Goal: Task Accomplishment & Management: Manage account settings

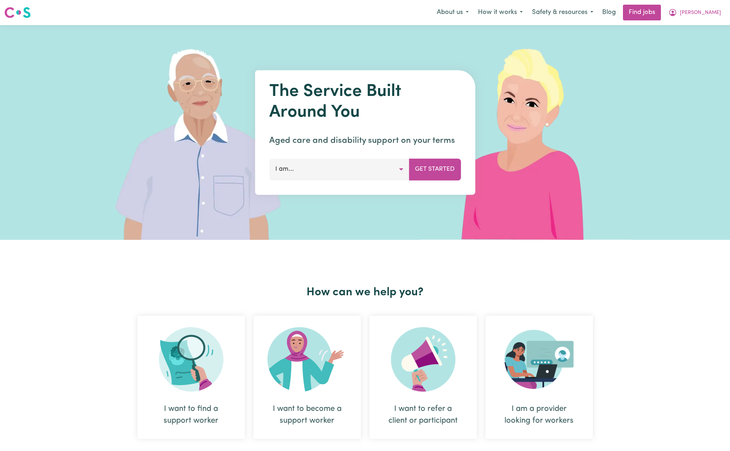
click at [712, 14] on span "[PERSON_NAME]" at bounding box center [699, 13] width 41 height 8
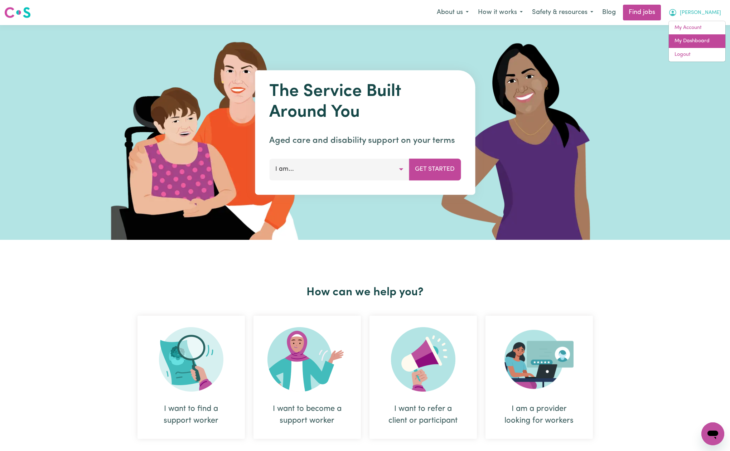
click at [694, 38] on link "My Dashboard" at bounding box center [696, 41] width 57 height 14
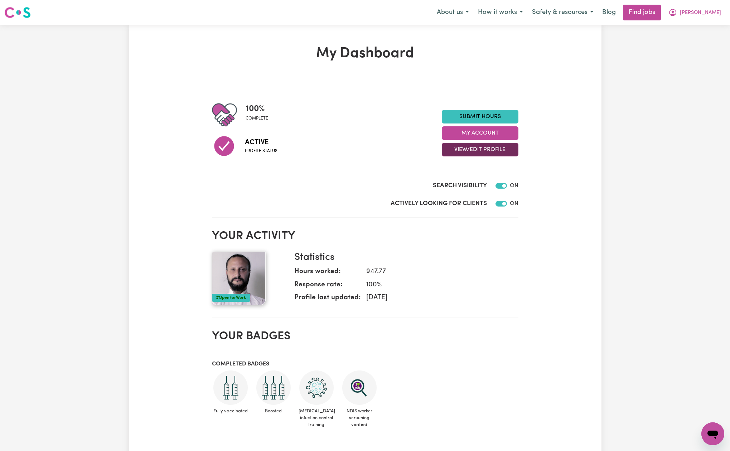
click at [474, 148] on button "View/Edit Profile" at bounding box center [479, 150] width 77 height 14
click at [458, 180] on link "Edit Profile" at bounding box center [475, 182] width 67 height 14
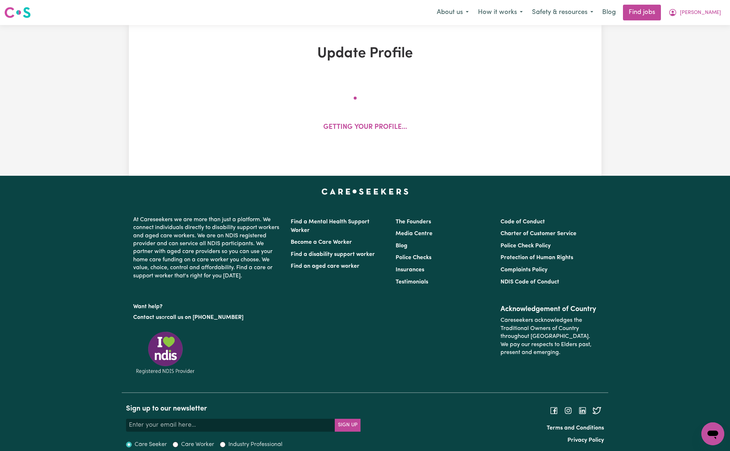
select select "[DEMOGRAPHIC_DATA]"
select select "[DEMOGRAPHIC_DATA] Citizen"
select select "Studying a healthcare related degree or qualification"
select select "54"
select select "66"
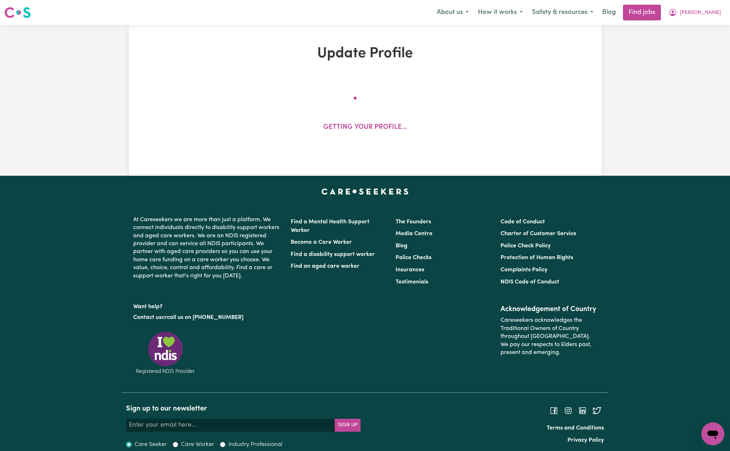
select select "79"
select select "88"
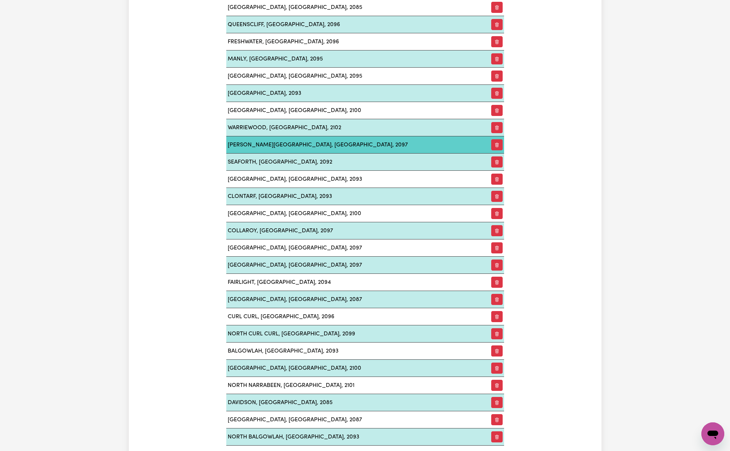
scroll to position [1067, 0]
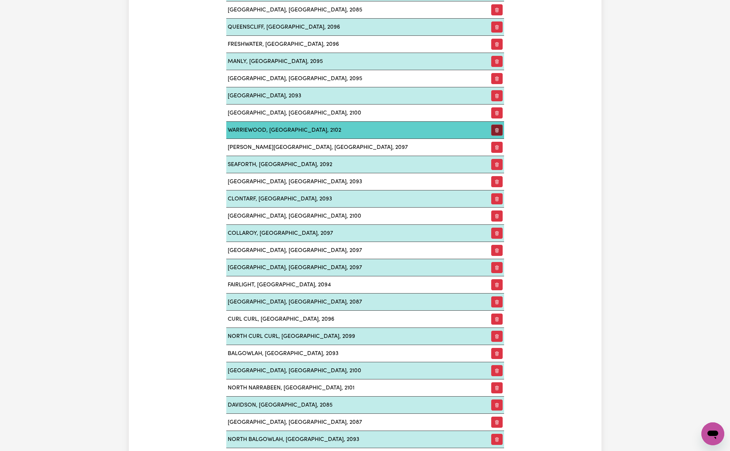
click at [496, 126] on button "button" at bounding box center [496, 130] width 11 height 11
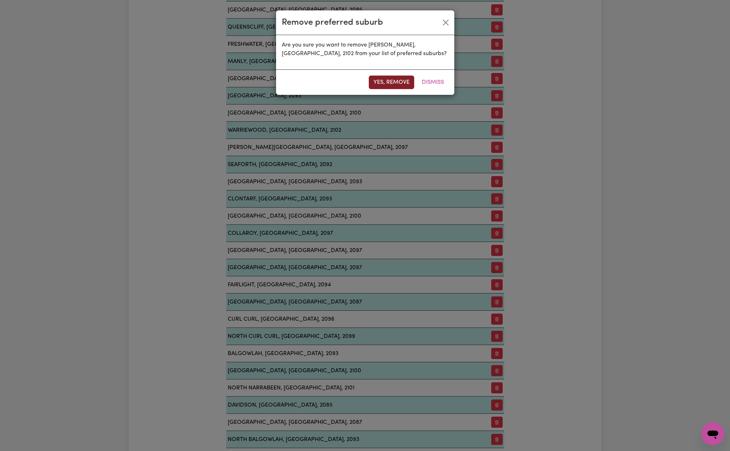
click at [405, 81] on button "Yes, remove" at bounding box center [391, 82] width 45 height 14
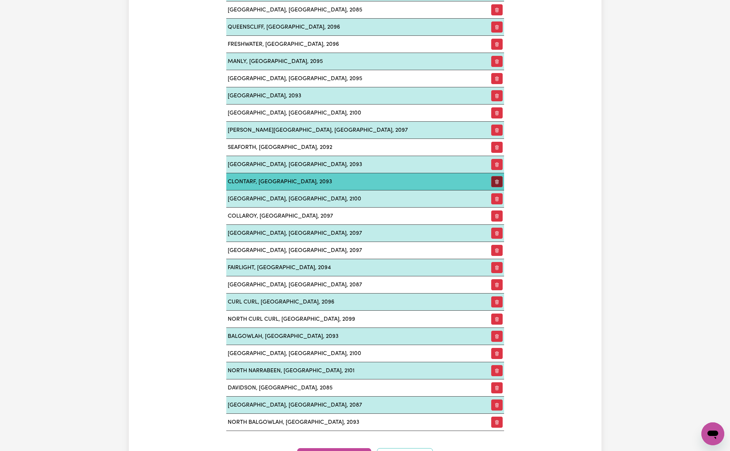
click at [494, 179] on icon "button" at bounding box center [496, 181] width 5 height 5
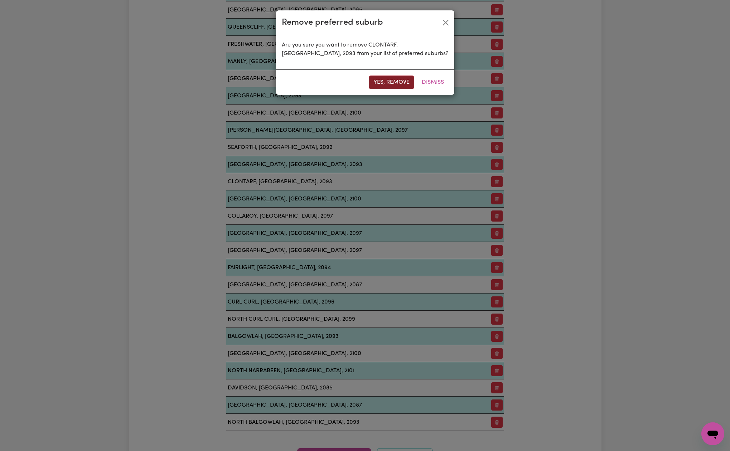
click at [400, 83] on button "Yes, remove" at bounding box center [391, 82] width 45 height 14
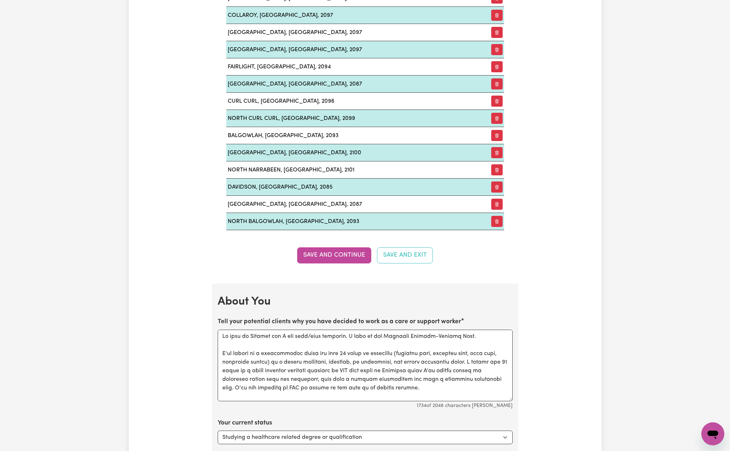
scroll to position [1273, 0]
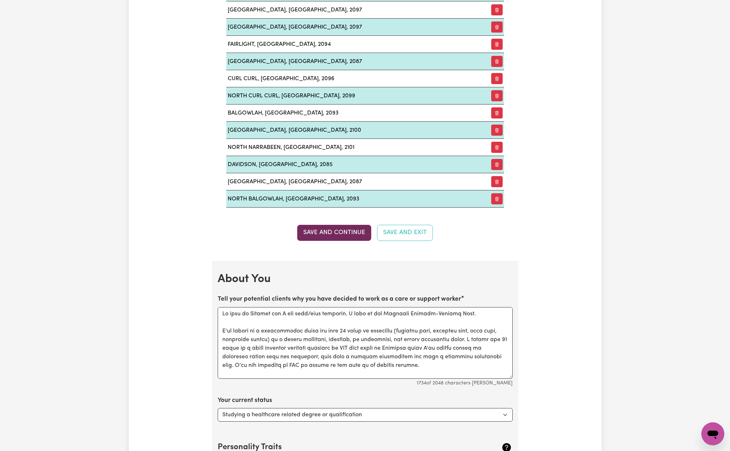
click at [351, 226] on button "Save and Continue" at bounding box center [334, 233] width 74 height 16
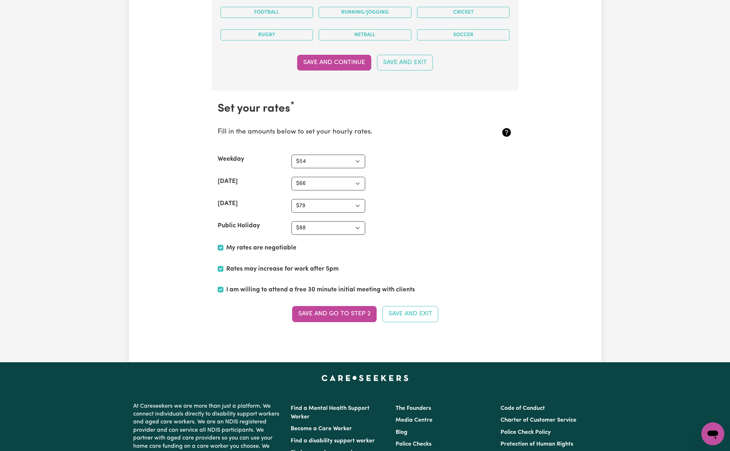
scroll to position [2127, 0]
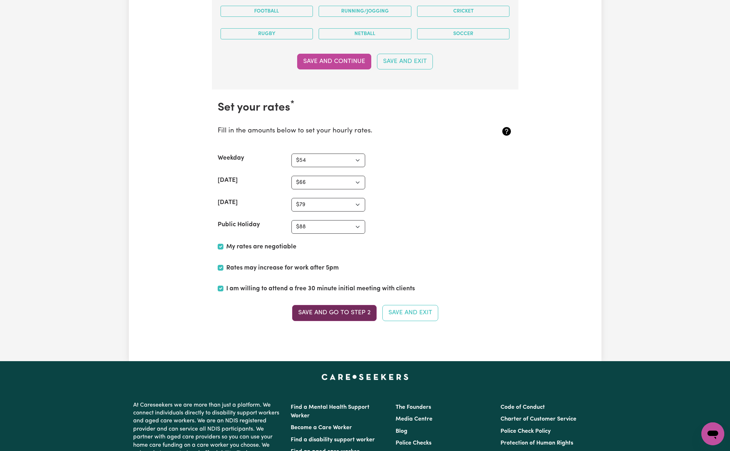
click at [338, 307] on button "Save and go to Step 2" at bounding box center [334, 313] width 84 height 16
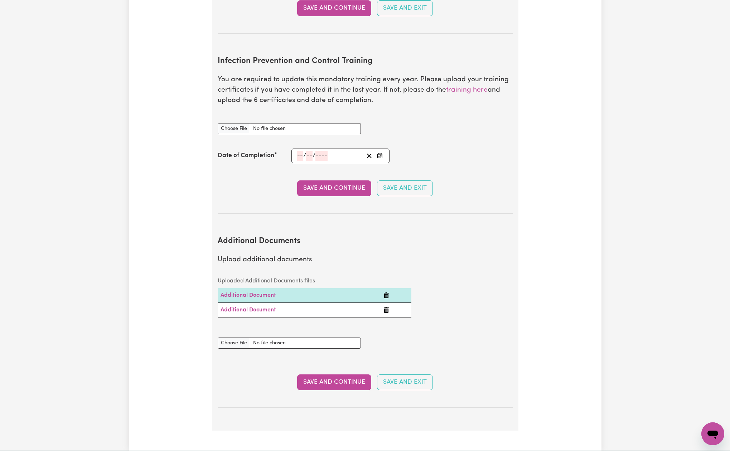
scroll to position [1135, 0]
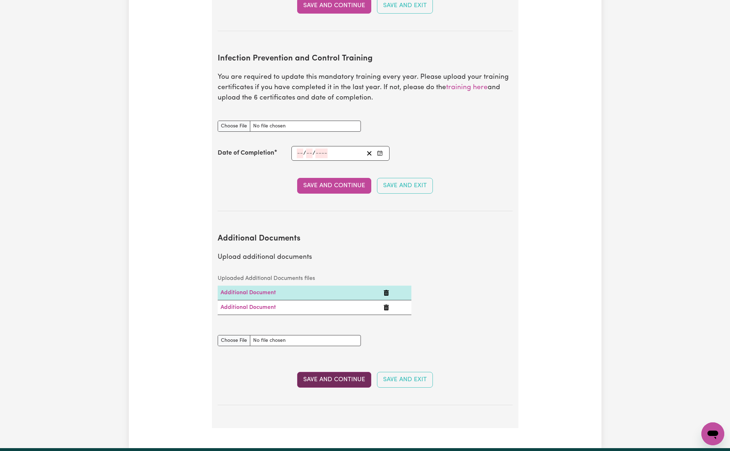
click at [346, 372] on button "Save and Continue" at bounding box center [334, 380] width 74 height 16
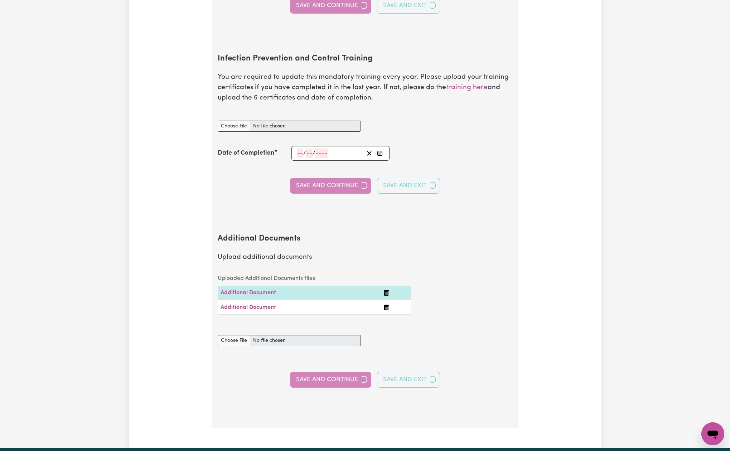
select select "2012"
select select "2021"
select select "2020"
select select "2000"
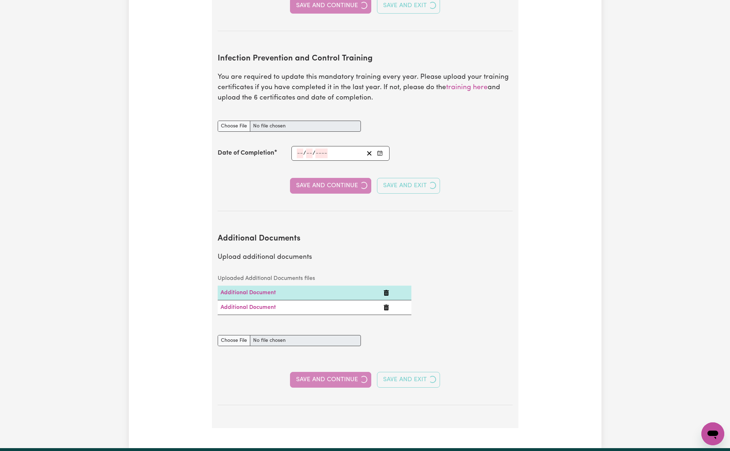
select select "2012"
select select "1996"
select select "2000"
select select "2003"
select select "2013"
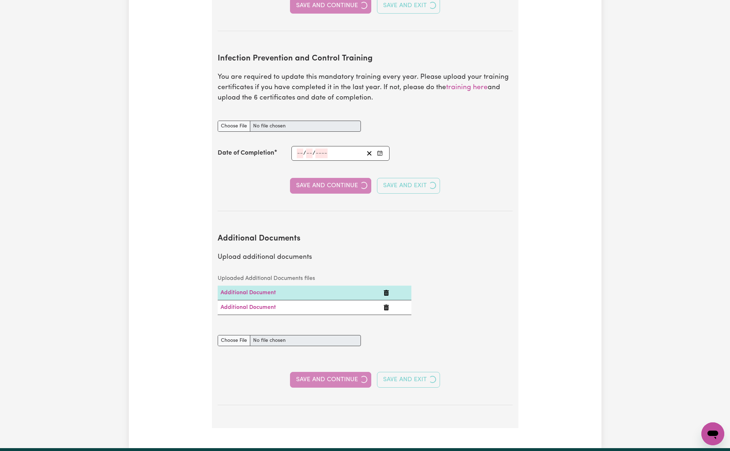
select select "Certificate III (Individual Support)"
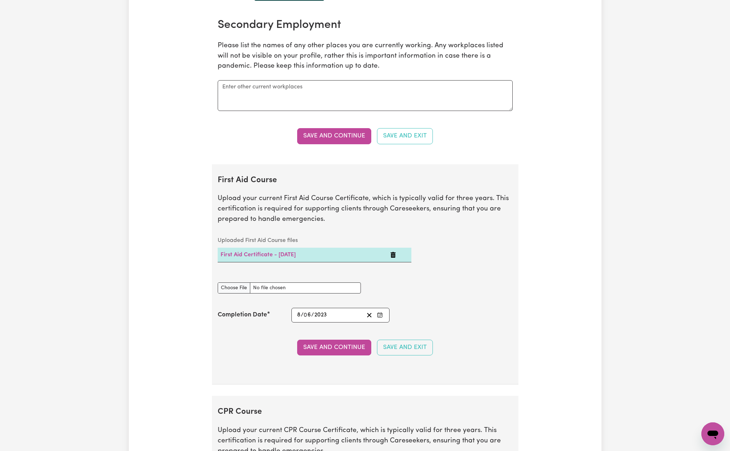
scroll to position [1585, 0]
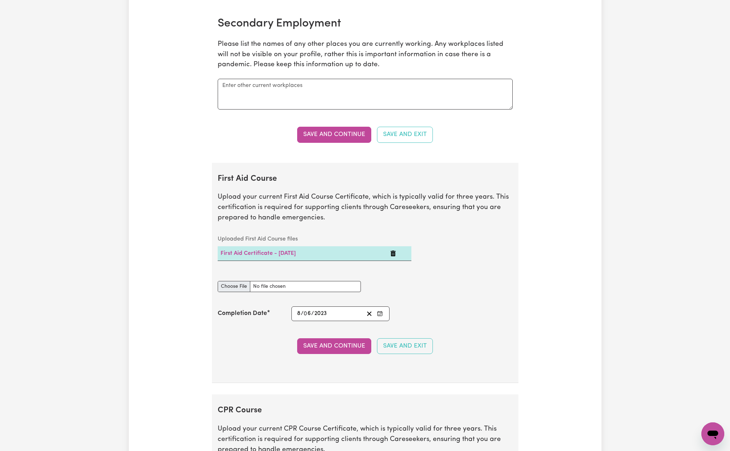
click at [235, 281] on input "First Aid Course document" at bounding box center [289, 286] width 143 height 11
type input "C:\fakepath\CPR First Aid certificate.pdf"
click at [337, 338] on button "Save and Continue" at bounding box center [334, 346] width 74 height 16
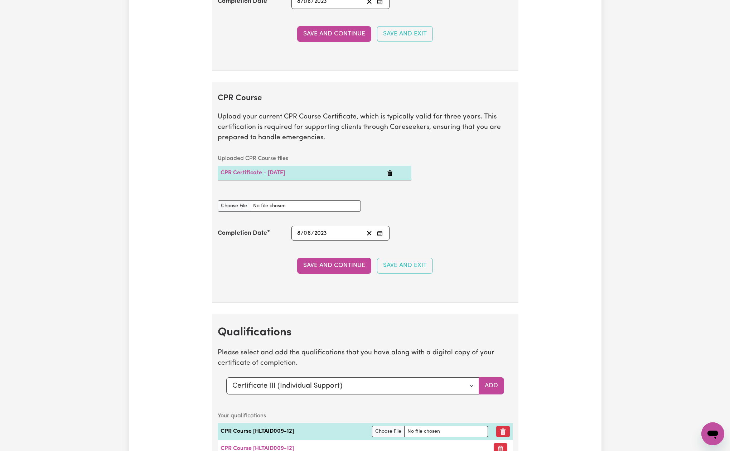
scroll to position [1914, 0]
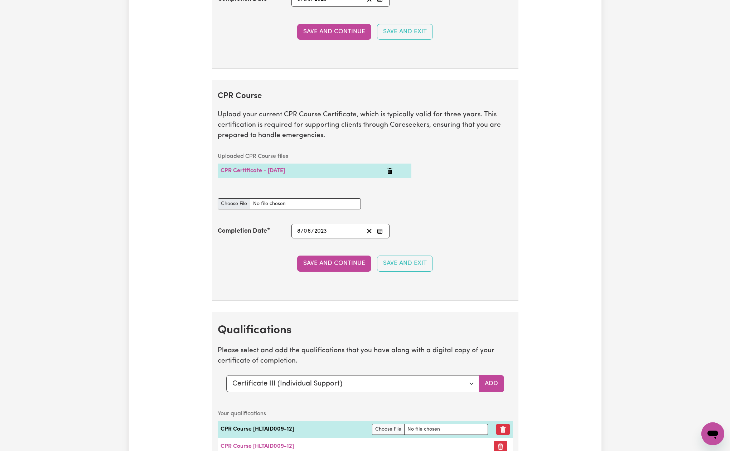
click at [229, 198] on input "CPR Course document" at bounding box center [289, 203] width 143 height 11
type input "C:\fakepath\CPR First Aid certificate.pdf"
click at [348, 256] on button "Save and Continue" at bounding box center [334, 263] width 74 height 16
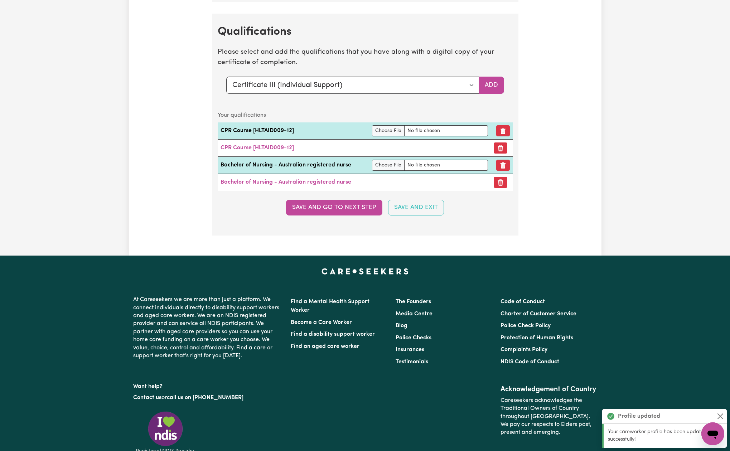
scroll to position [2216, 0]
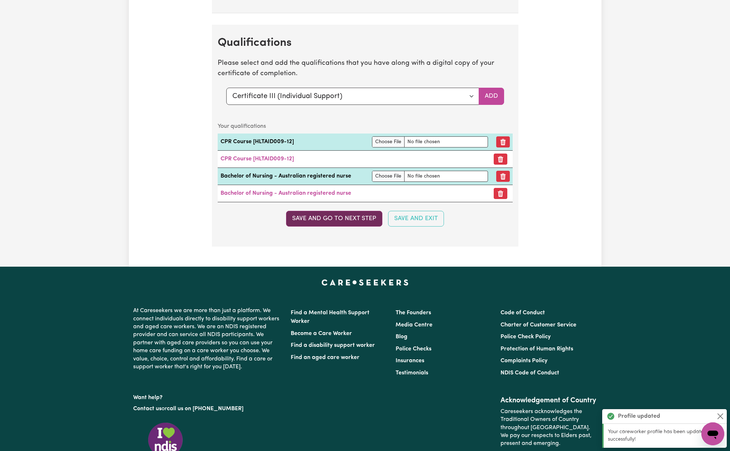
click at [353, 211] on button "Save and go to next step" at bounding box center [334, 219] width 96 height 16
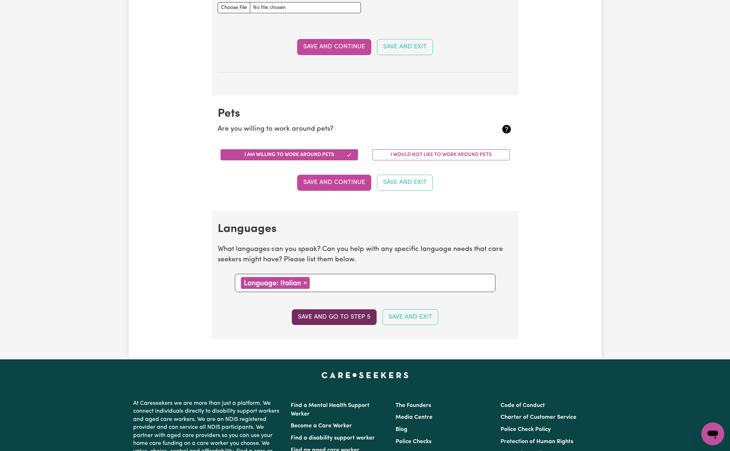
scroll to position [558, 0]
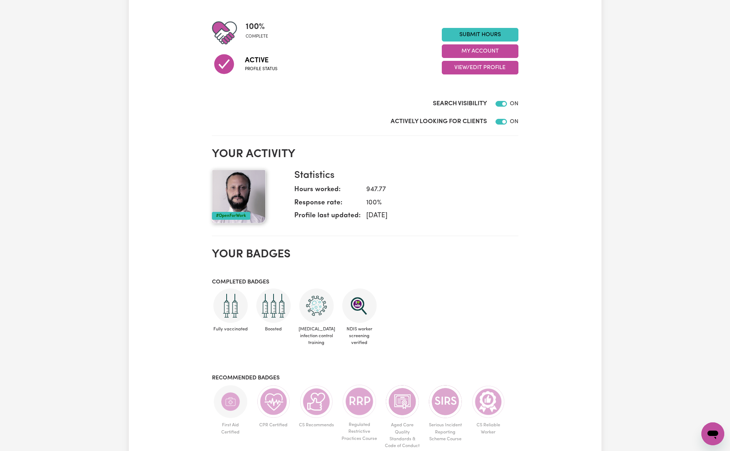
scroll to position [16, 0]
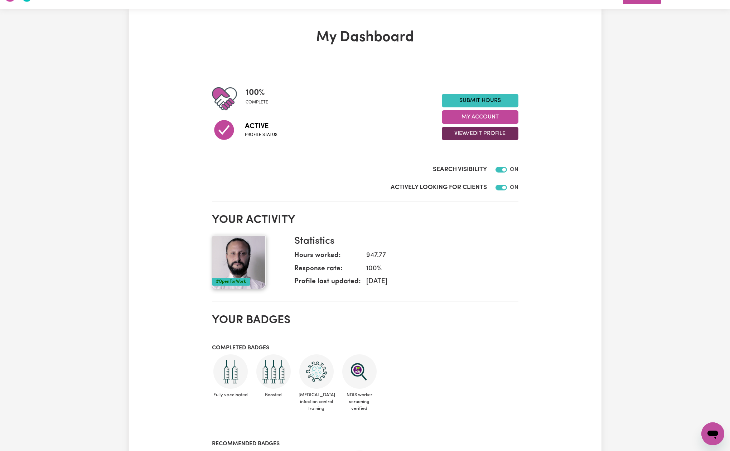
click at [483, 133] on button "View/Edit Profile" at bounding box center [479, 134] width 77 height 14
click at [478, 168] on link "Edit Profile" at bounding box center [475, 165] width 67 height 14
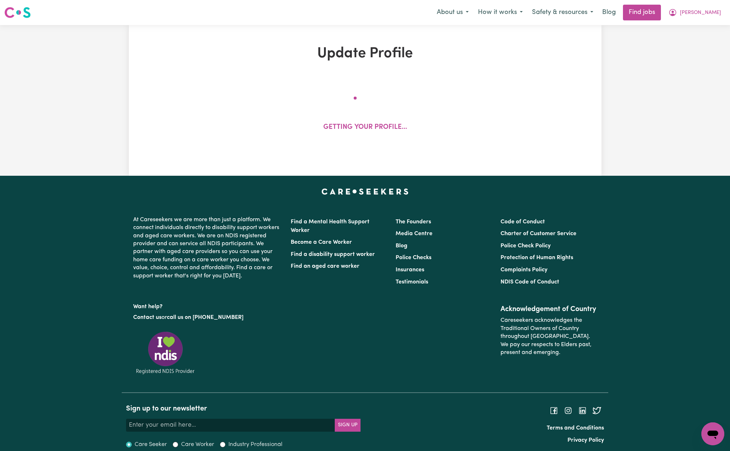
select select "[DEMOGRAPHIC_DATA]"
select select "[DEMOGRAPHIC_DATA] Citizen"
select select "Studying a healthcare related degree or qualification"
select select "54"
select select "66"
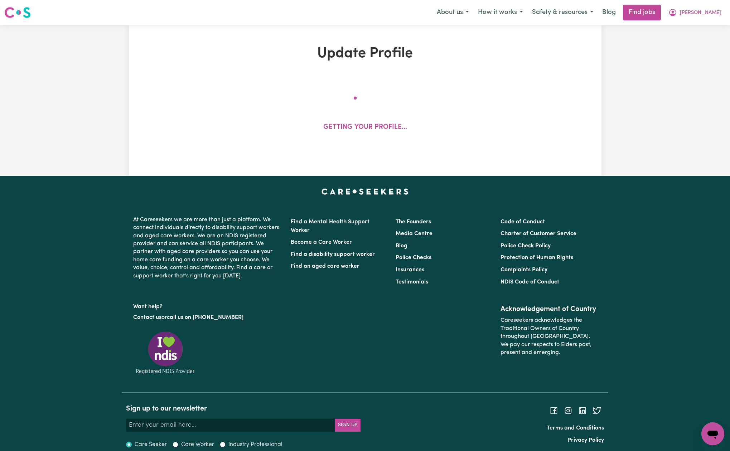
select select "79"
select select "88"
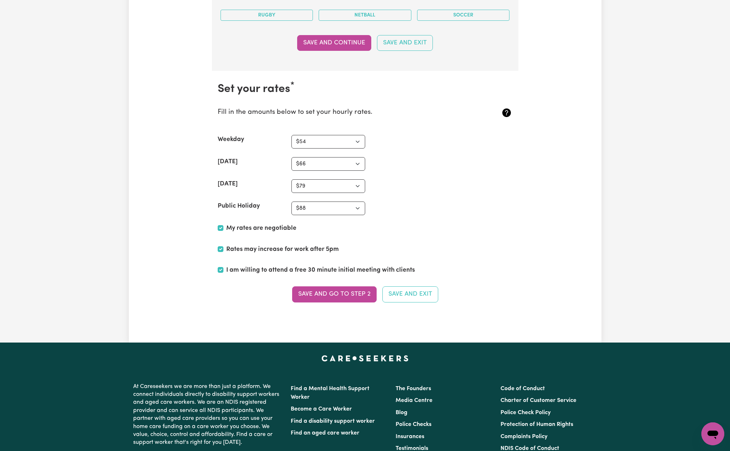
scroll to position [2170, 0]
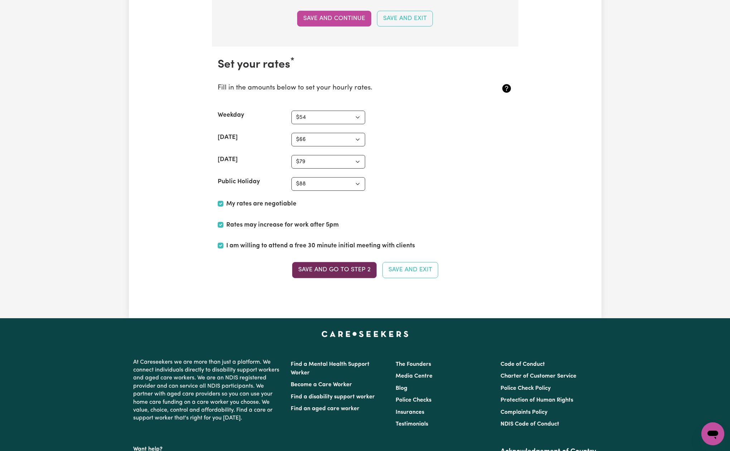
click at [350, 265] on button "Save and go to Step 2" at bounding box center [334, 270] width 84 height 16
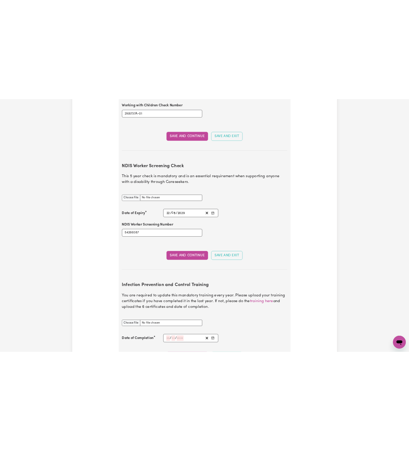
scroll to position [863, 0]
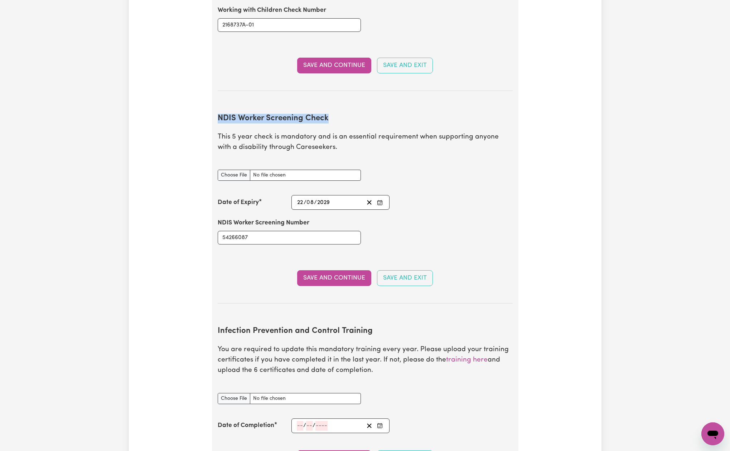
drag, startPoint x: 333, startPoint y: 103, endPoint x: 218, endPoint y: 105, distance: 114.9
click at [218, 114] on h2 "NDIS Worker Screening Check" at bounding box center [365, 119] width 295 height 10
copy h2 "NDIS Worker Screening Check"
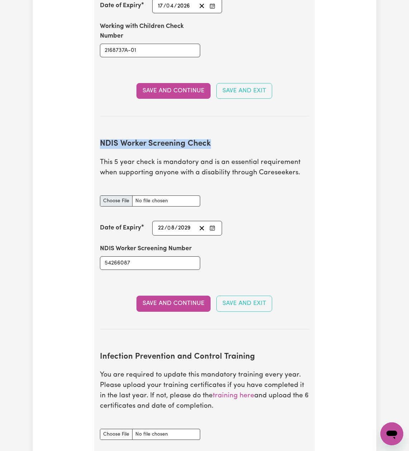
click at [125, 195] on input "NDIS Worker Screening Check document" at bounding box center [150, 200] width 100 height 11
type input "C:\fakepath\NDIS Worker Screening Check.pdf"
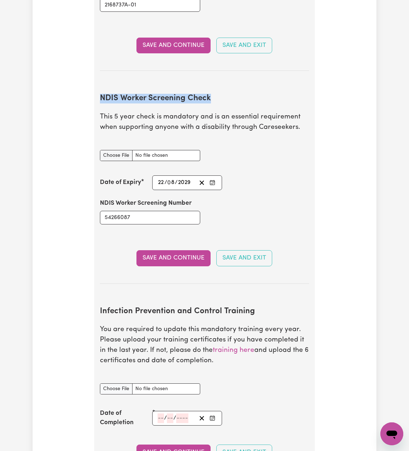
scroll to position [921, 0]
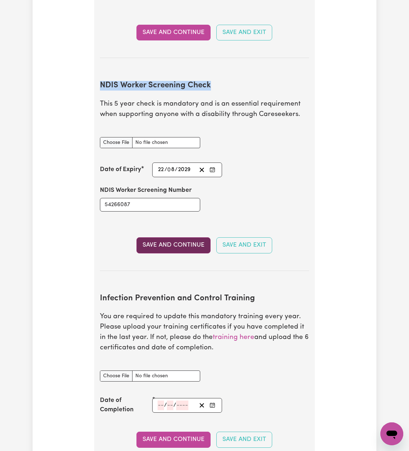
click at [178, 243] on button "Save and Continue" at bounding box center [173, 245] width 74 height 16
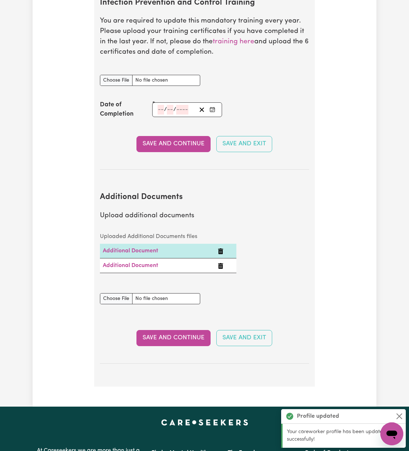
scroll to position [1263, 0]
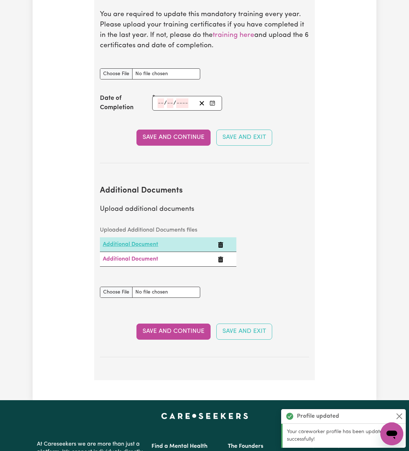
click at [137, 242] on link "Additional Document" at bounding box center [130, 245] width 55 height 6
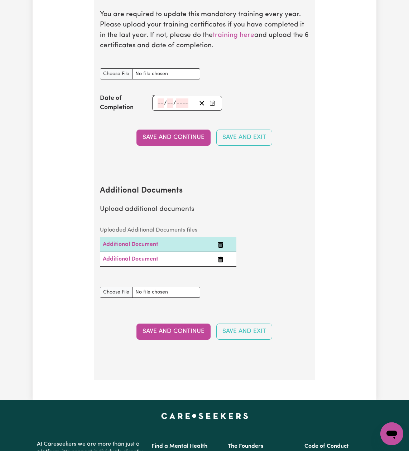
click at [221, 242] on icon "Delete Additional Document" at bounding box center [220, 245] width 5 height 6
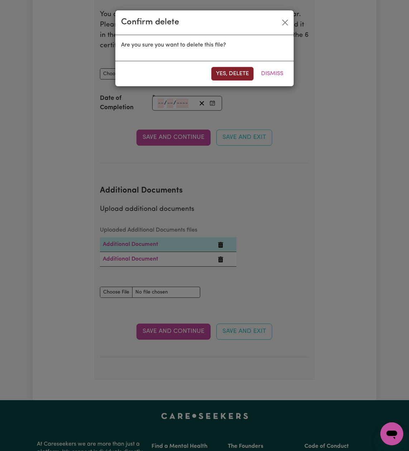
click at [233, 74] on button "Yes, delete" at bounding box center [232, 74] width 42 height 14
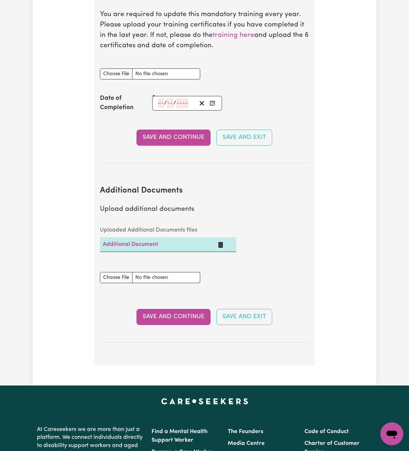
click at [219, 242] on icon "Delete Additional Document" at bounding box center [220, 245] width 5 height 6
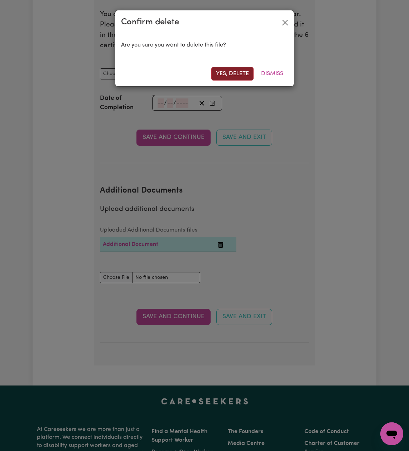
click at [219, 75] on button "Yes, delete" at bounding box center [232, 74] width 42 height 14
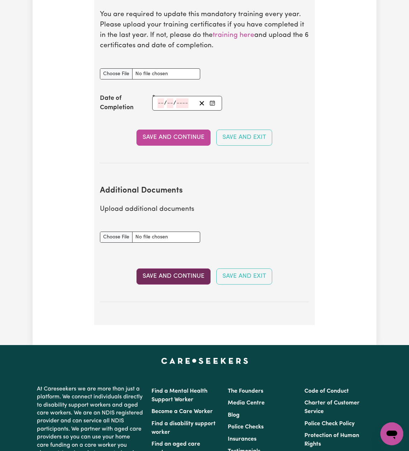
click at [184, 270] on button "Save and Continue" at bounding box center [173, 276] width 74 height 16
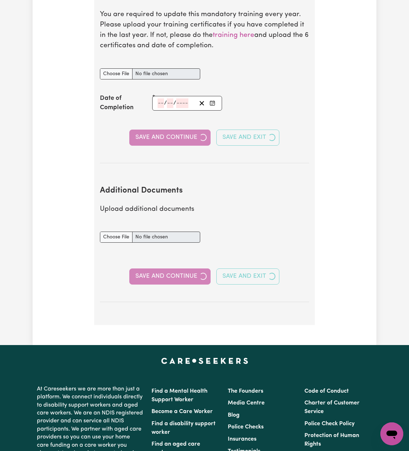
select select "2012"
select select "2021"
select select "2020"
select select "2000"
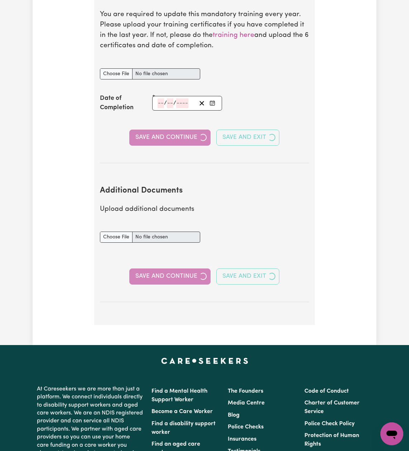
select select "2012"
select select "1996"
select select "2000"
select select "2003"
select select "2013"
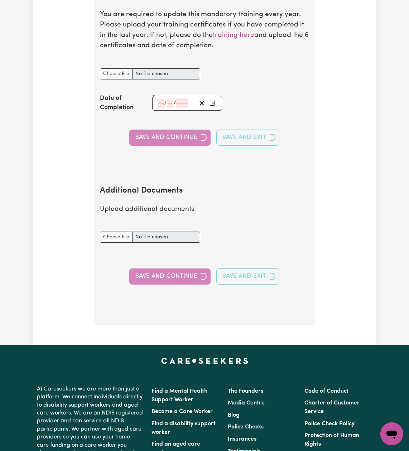
select select "Certificate III (Individual Support)"
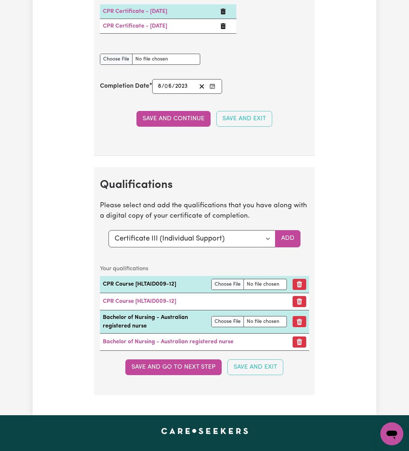
scroll to position [2256, 0]
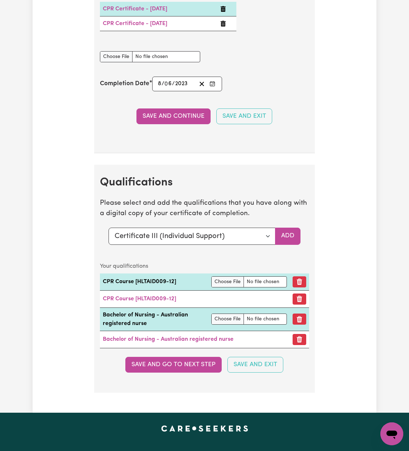
click at [208, 365] on button "Save and go to next step" at bounding box center [173, 365] width 96 height 16
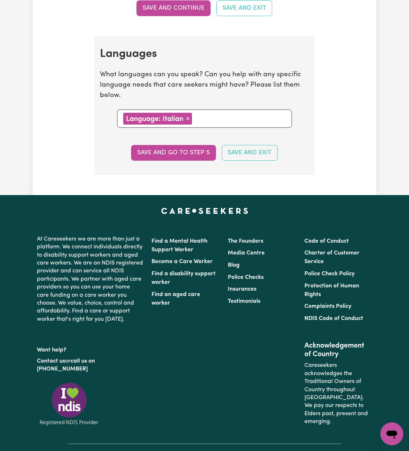
scroll to position [792, 0]
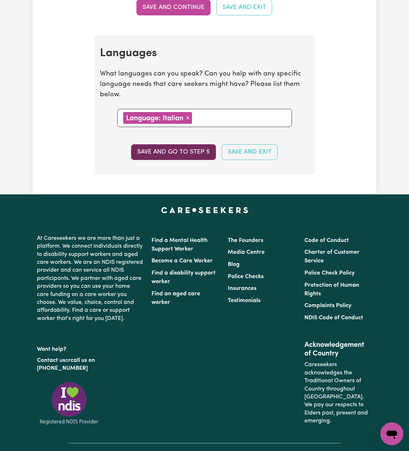
click at [191, 147] on button "Save and go to step 5" at bounding box center [173, 152] width 85 height 16
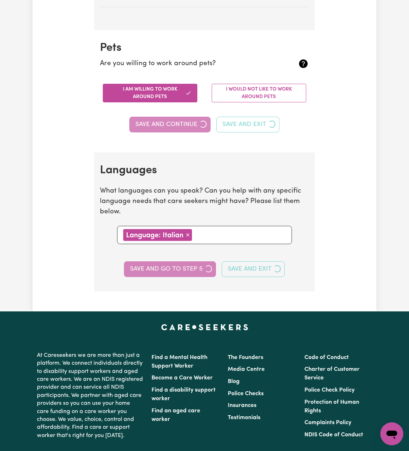
select select "I am providing services privately on my own"
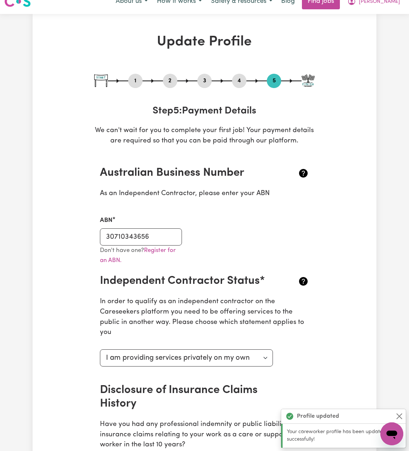
scroll to position [0, 0]
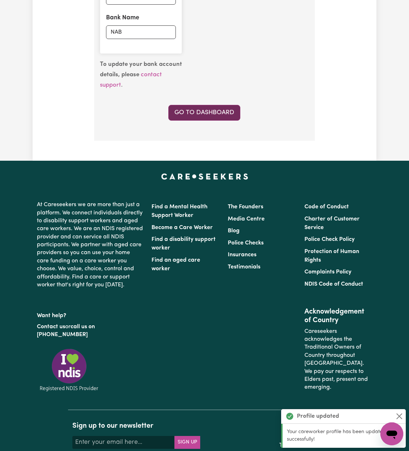
click at [219, 105] on link "Go to Dashboard" at bounding box center [204, 113] width 72 height 16
